Goal: Task Accomplishment & Management: Manage account settings

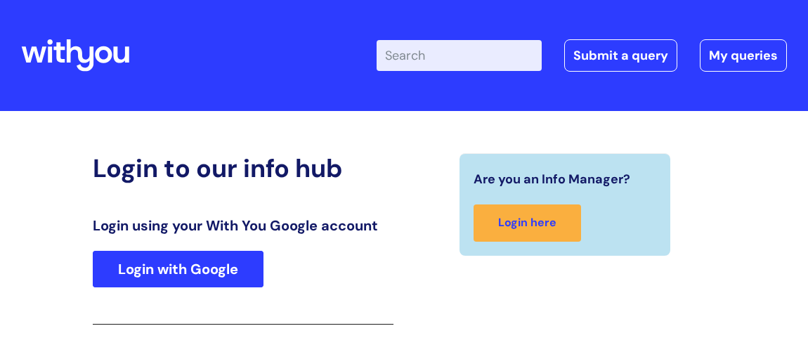
scroll to position [232, 0]
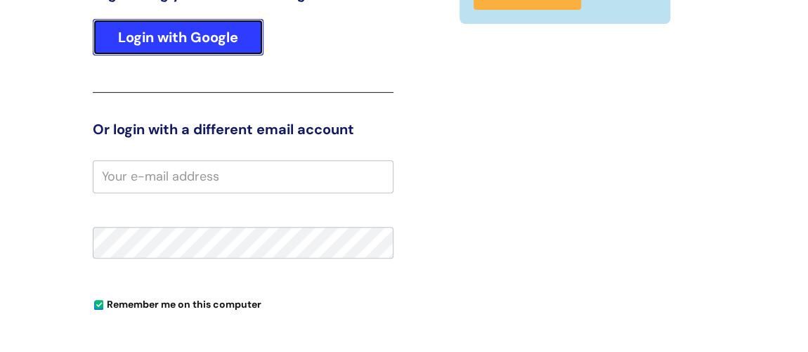
click at [235, 39] on link "Login with Google" at bounding box center [178, 37] width 171 height 37
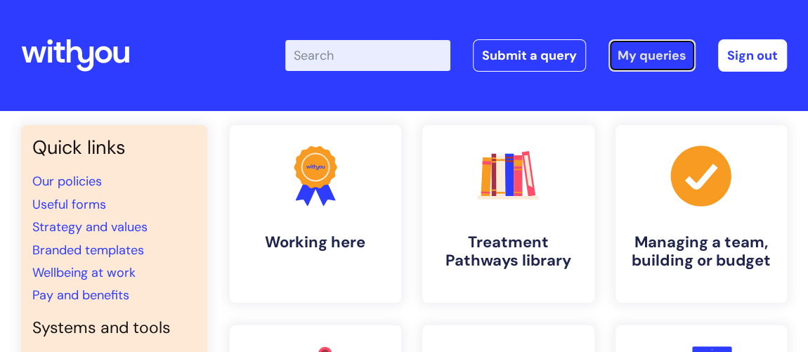
click at [654, 53] on link "My queries" at bounding box center [652, 55] width 87 height 32
